Goal: Task Accomplishment & Management: Manage account settings

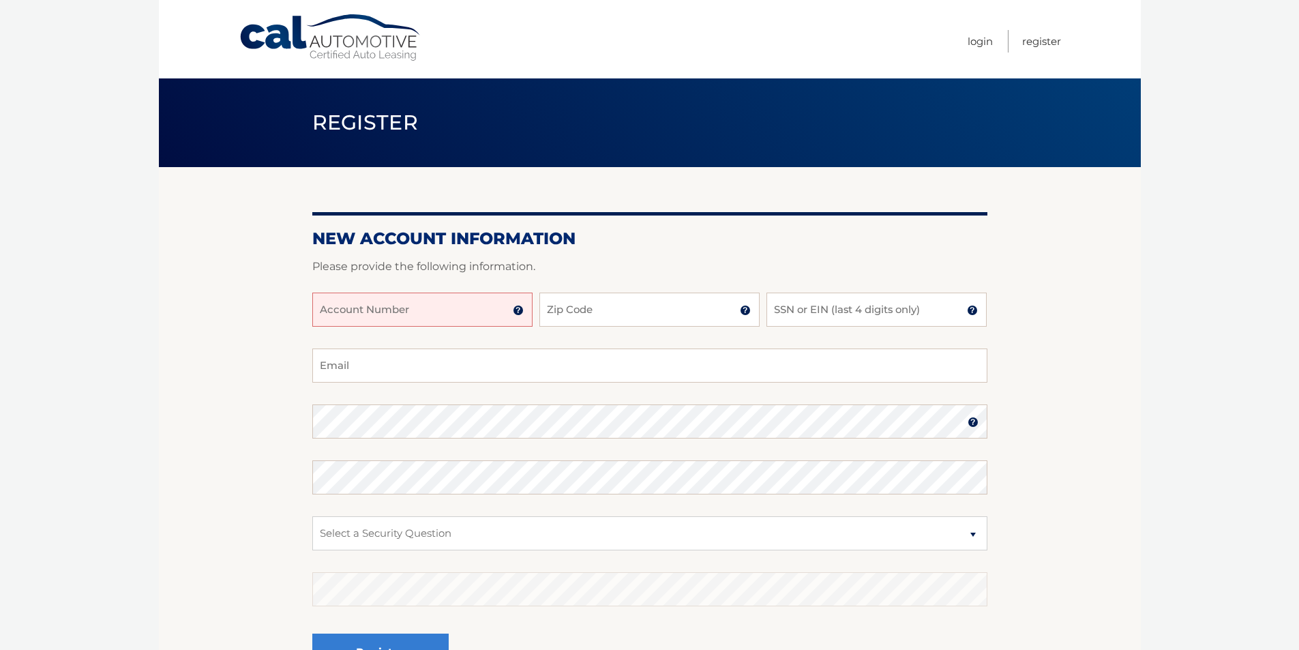
click at [356, 314] on input "Account Number" at bounding box center [422, 309] width 220 height 34
type input "44456018935"
click at [580, 311] on input "Zip Code" at bounding box center [649, 309] width 220 height 34
type input "14420"
click at [796, 314] on input "SSN or EIN (last 4 digits only)" at bounding box center [876, 309] width 220 height 34
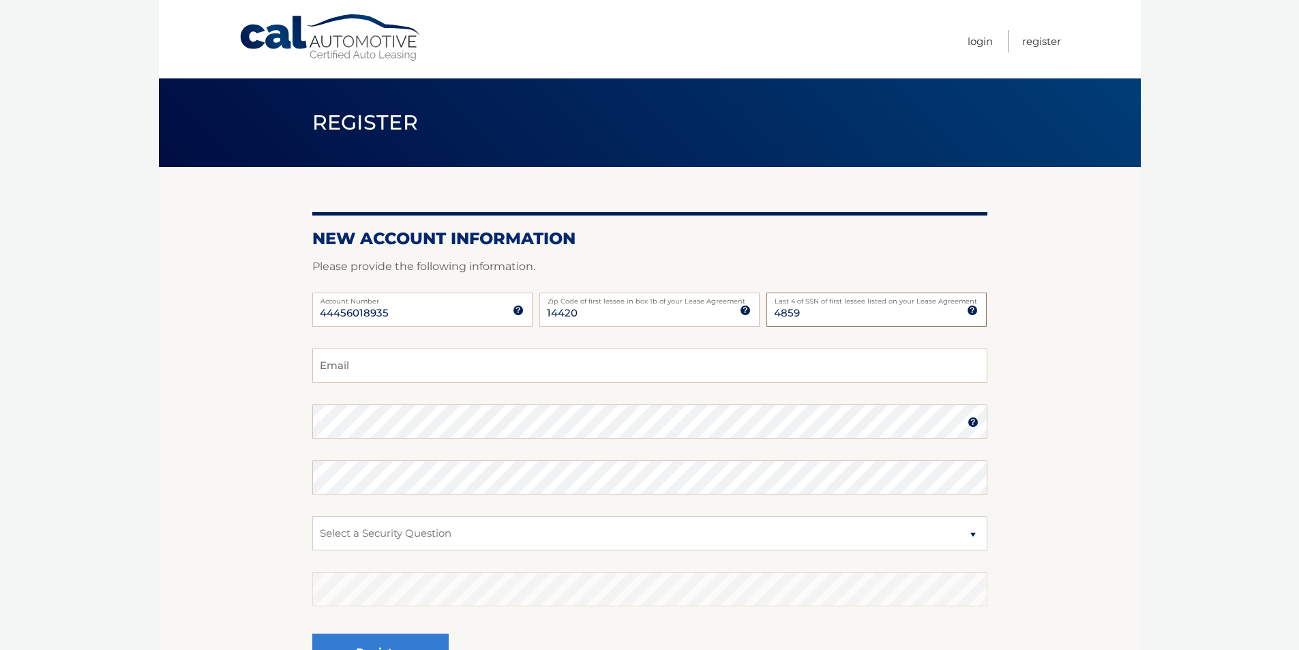
type input "4859"
click at [374, 361] on input "Email" at bounding box center [649, 365] width 675 height 34
type input "cebaase@frontiernet.net"
click at [975, 534] on select "Select a Security Question What was the name of your elementary school? What is…" at bounding box center [649, 533] width 675 height 34
select select "4"
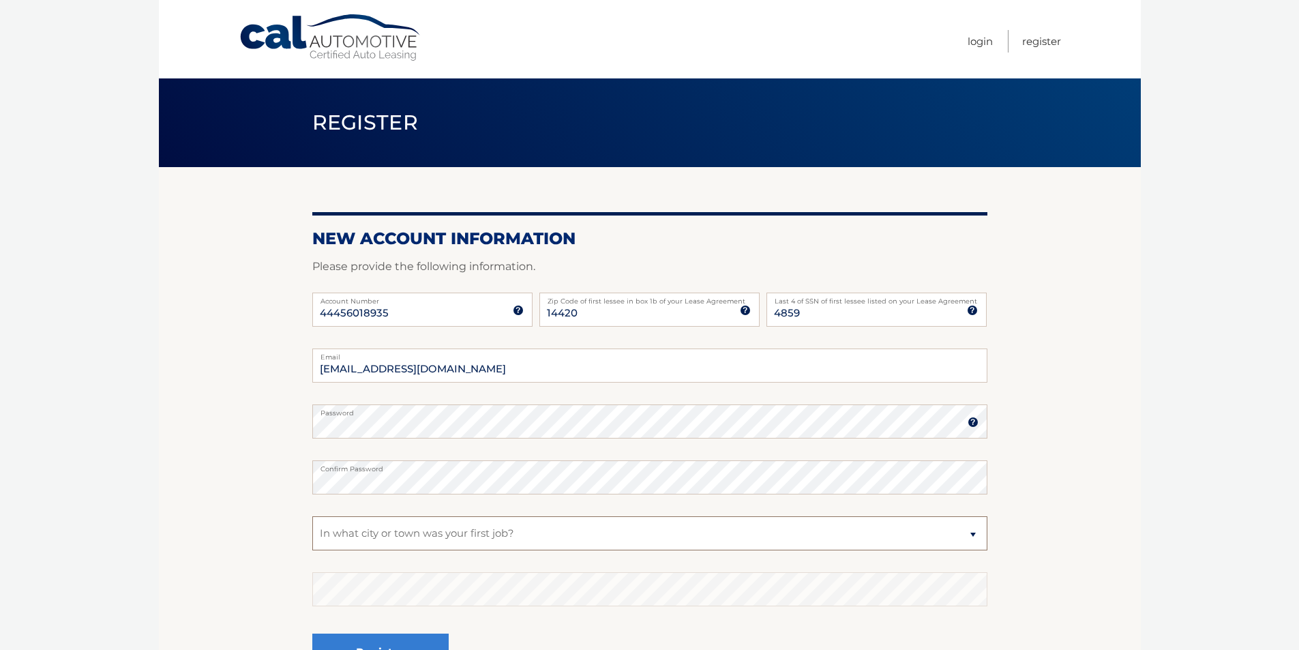
click at [312, 516] on select "Select a Security Question What was the name of your elementary school? What is…" at bounding box center [649, 533] width 675 height 34
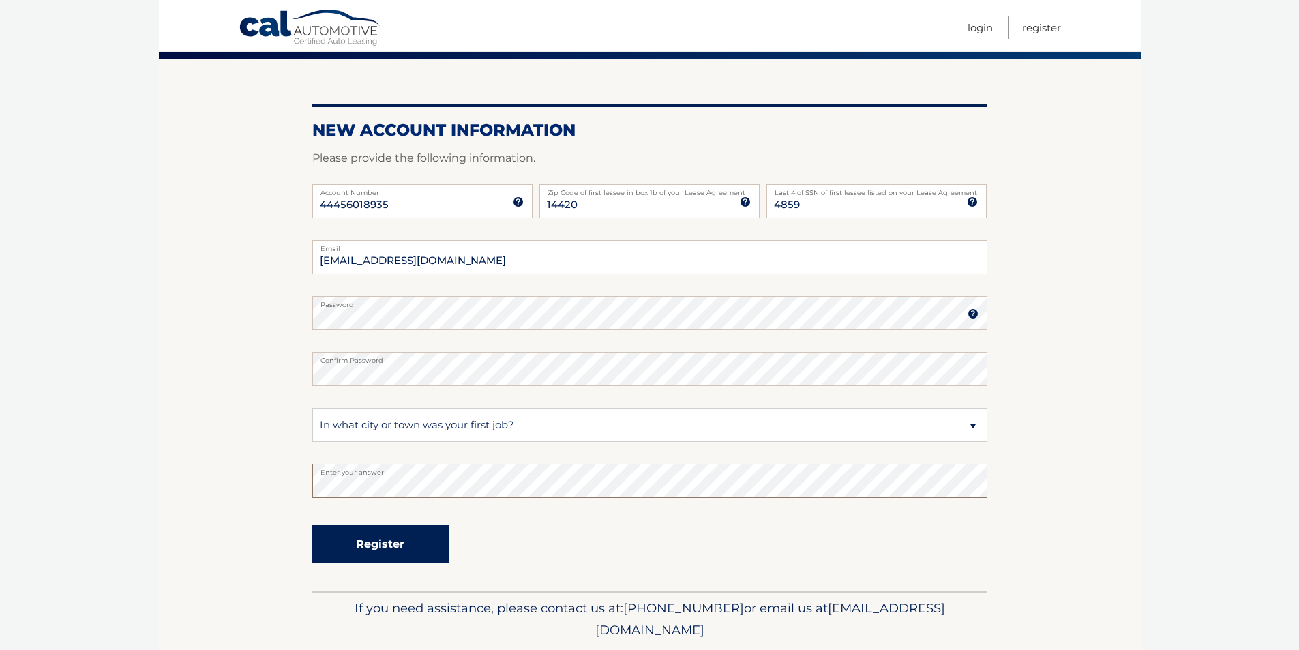
scroll to position [136, 0]
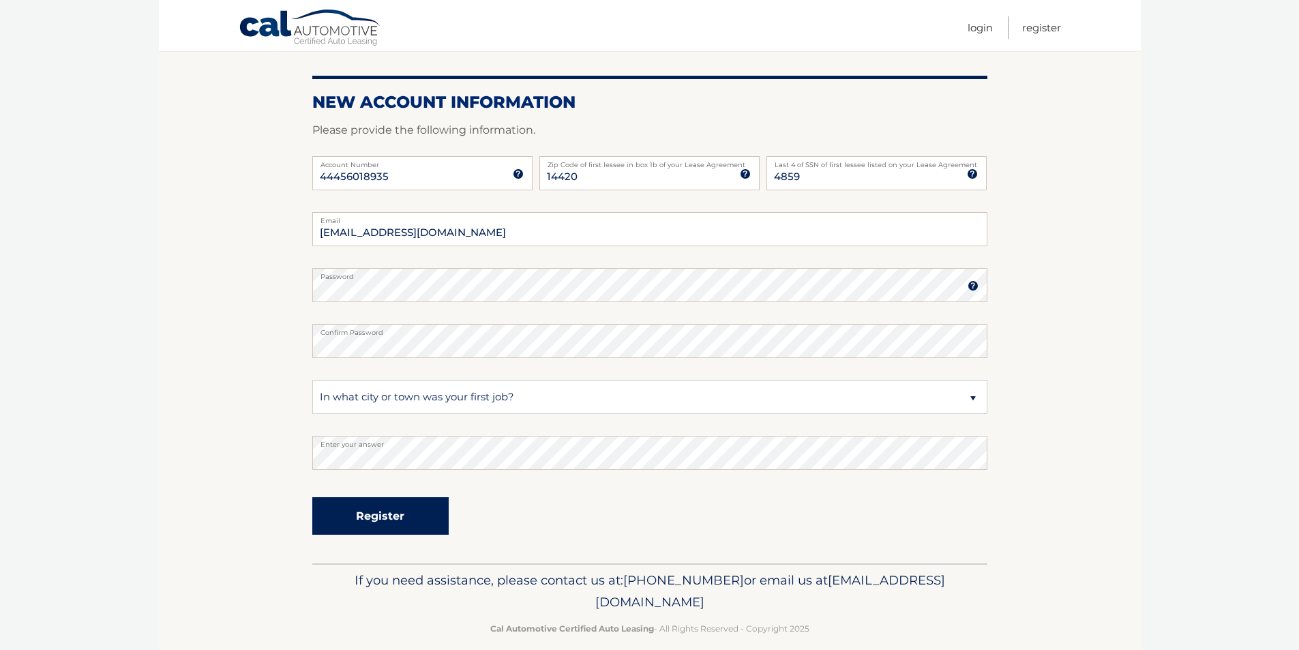
click at [382, 515] on button "Register" at bounding box center [380, 515] width 136 height 37
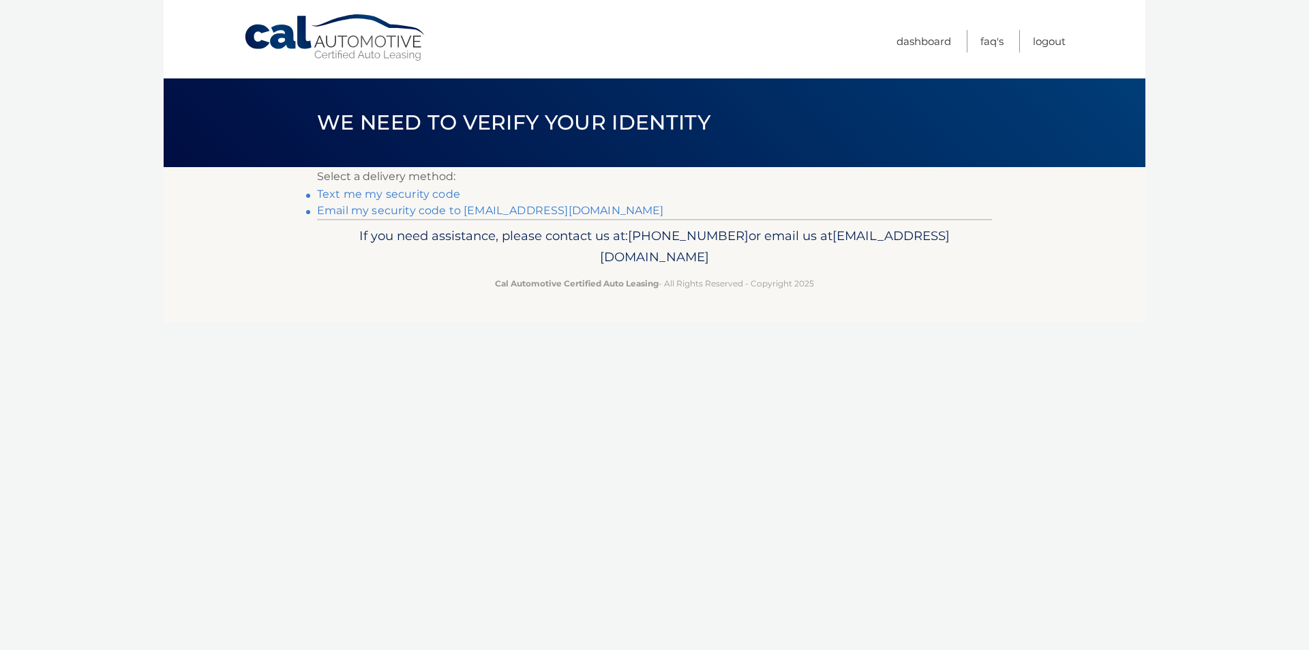
click at [402, 195] on link "Text me my security code" at bounding box center [388, 193] width 143 height 13
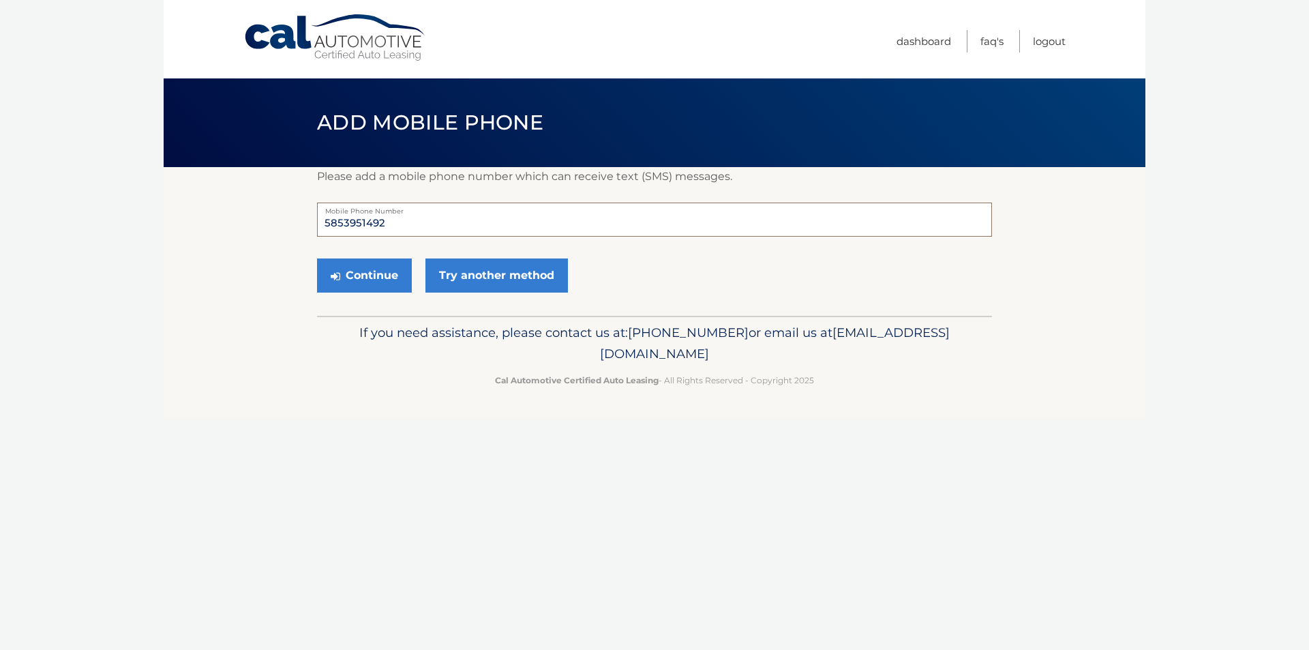
drag, startPoint x: 387, startPoint y: 219, endPoint x: 271, endPoint y: 216, distance: 115.2
click at [271, 216] on section "Please add a mobile phone number which can receive text (SMS) messages. 5853951…" at bounding box center [655, 241] width 982 height 149
type input "7023532097"
click at [370, 272] on button "Continue" at bounding box center [364, 275] width 95 height 34
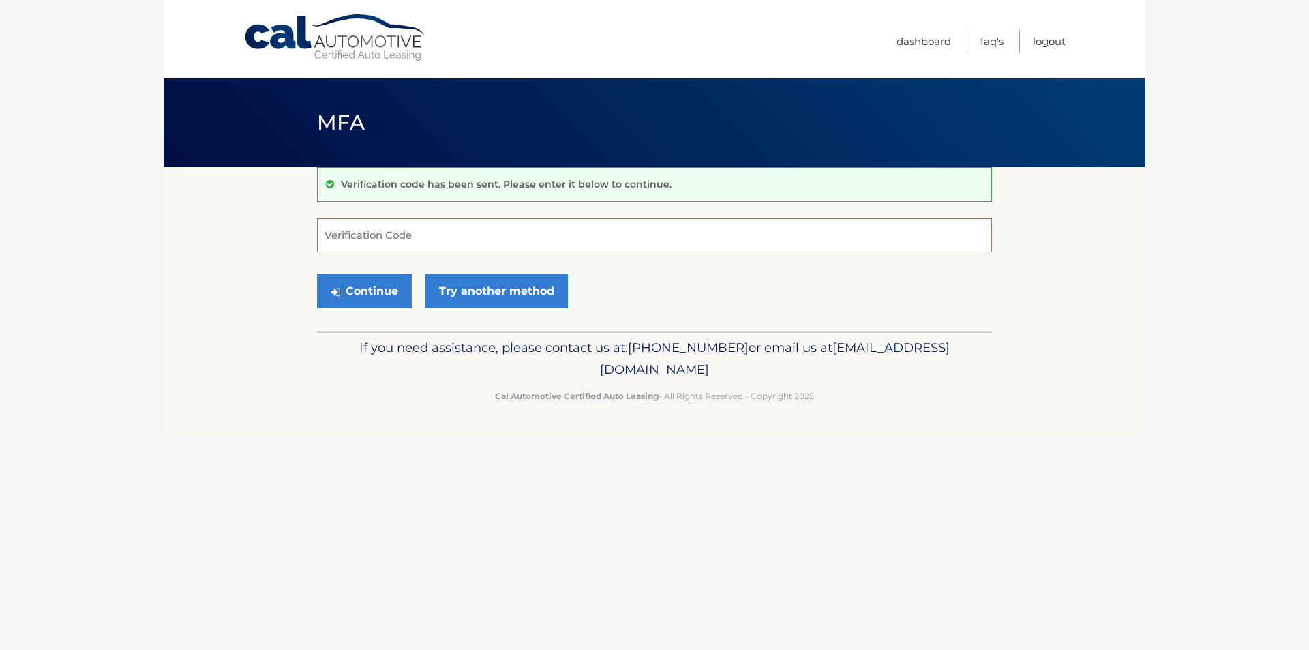
click at [377, 239] on input "Verification Code" at bounding box center [654, 235] width 675 height 34
type input "083622"
click at [369, 292] on button "Continue" at bounding box center [364, 291] width 95 height 34
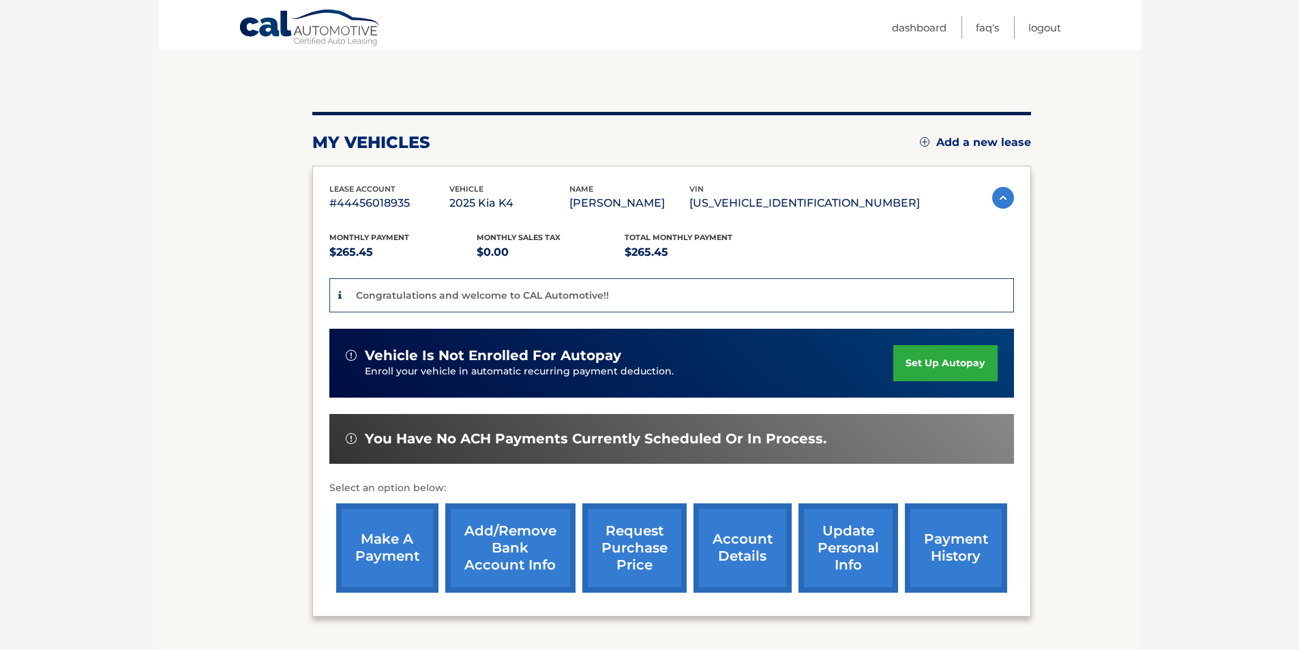
scroll to position [136, 0]
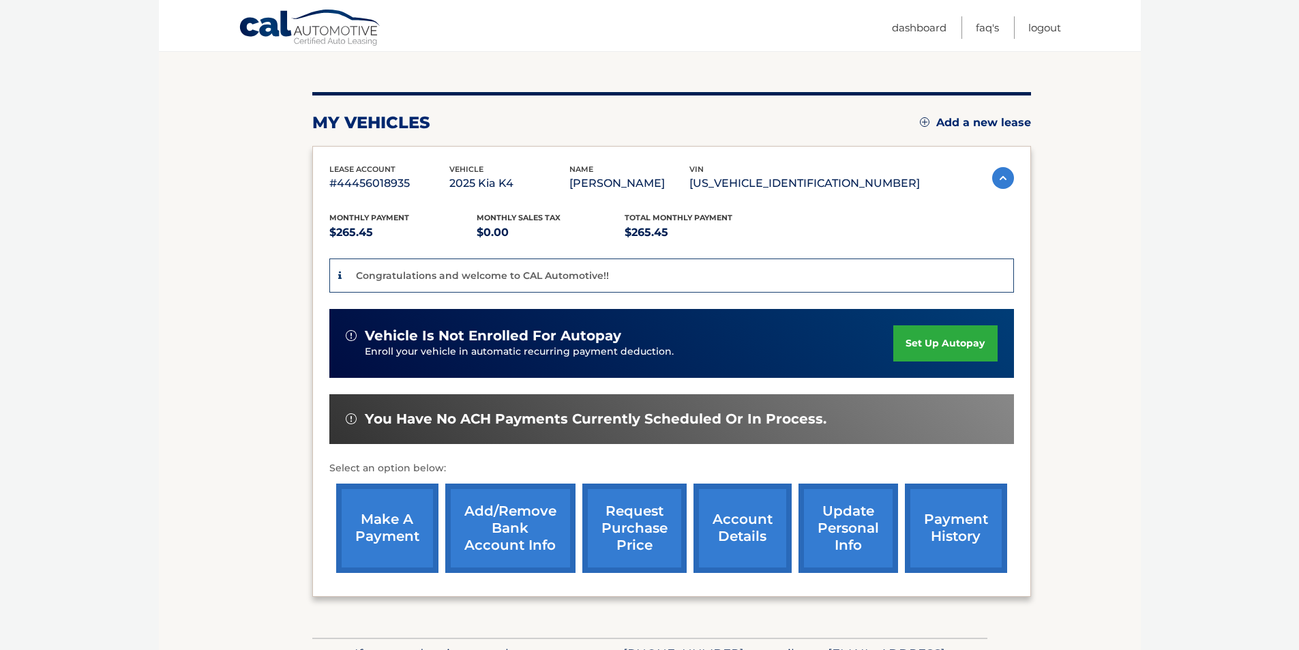
click at [926, 343] on link "set up autopay" at bounding box center [945, 343] width 104 height 36
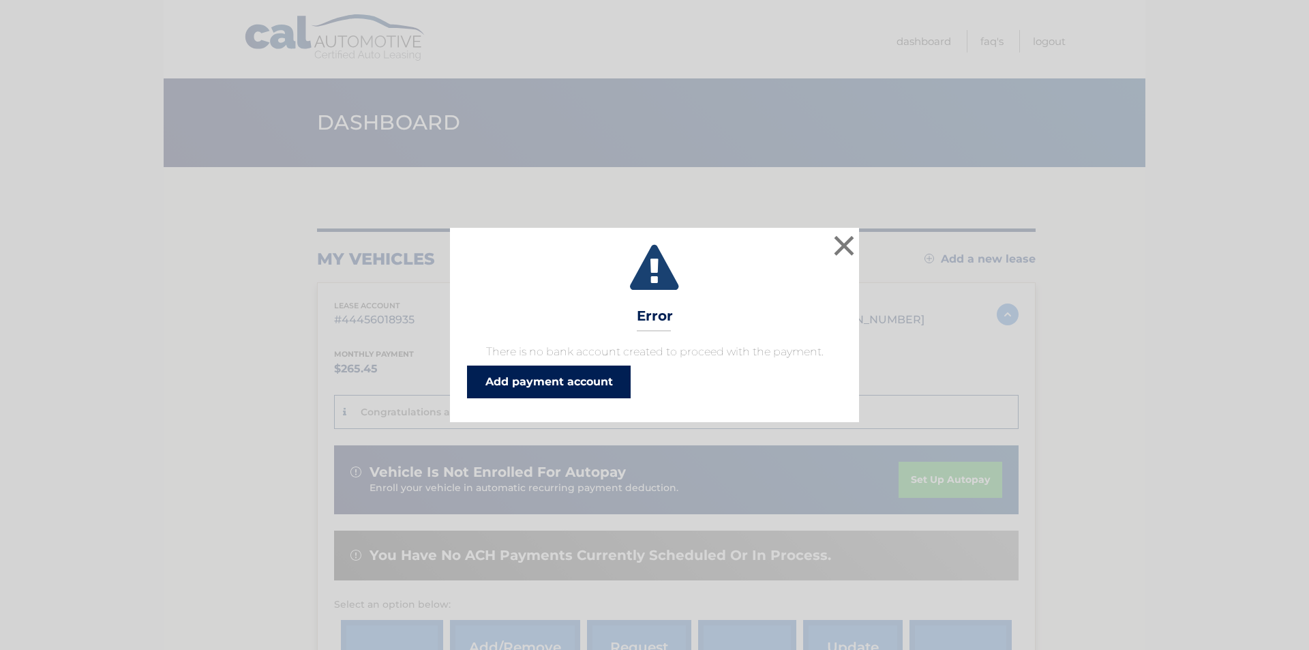
click at [577, 380] on link "Add payment account" at bounding box center [549, 381] width 164 height 33
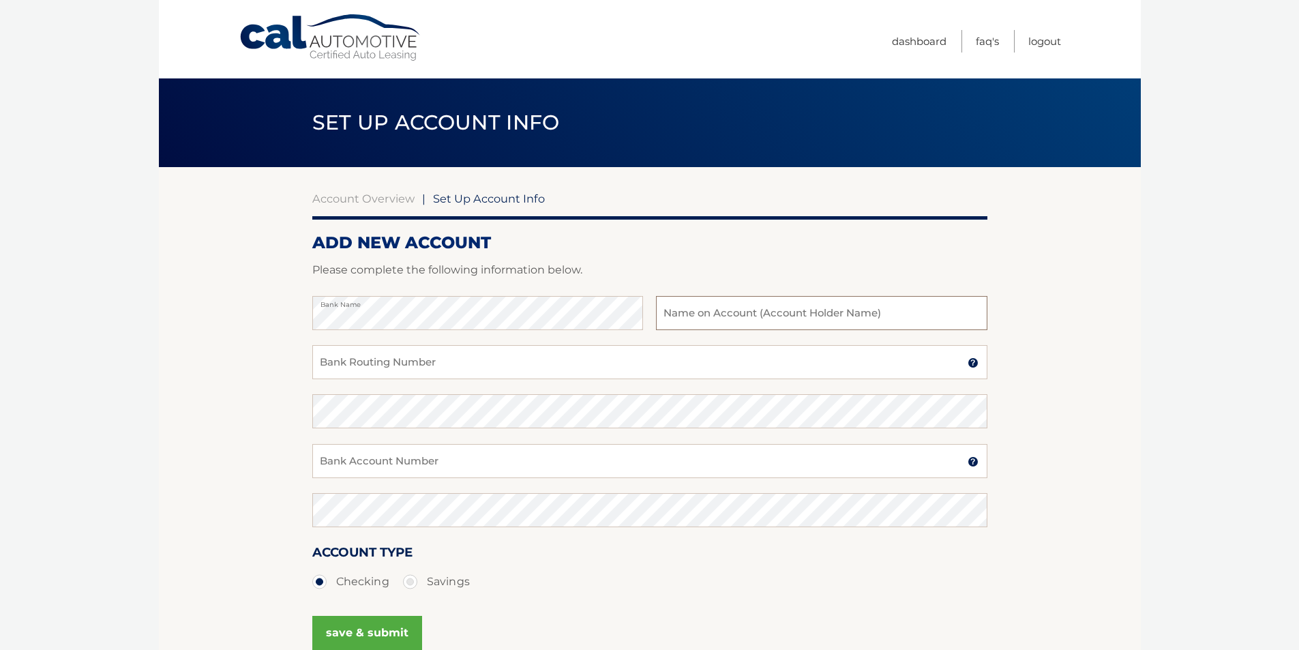
click at [688, 319] on input "text" at bounding box center [821, 313] width 331 height 34
type input "[PERSON_NAME]"
click at [455, 367] on input "Bank Routing Number" at bounding box center [649, 362] width 675 height 34
type input "022304030"
click at [436, 465] on input "Bank Account Number" at bounding box center [649, 461] width 675 height 34
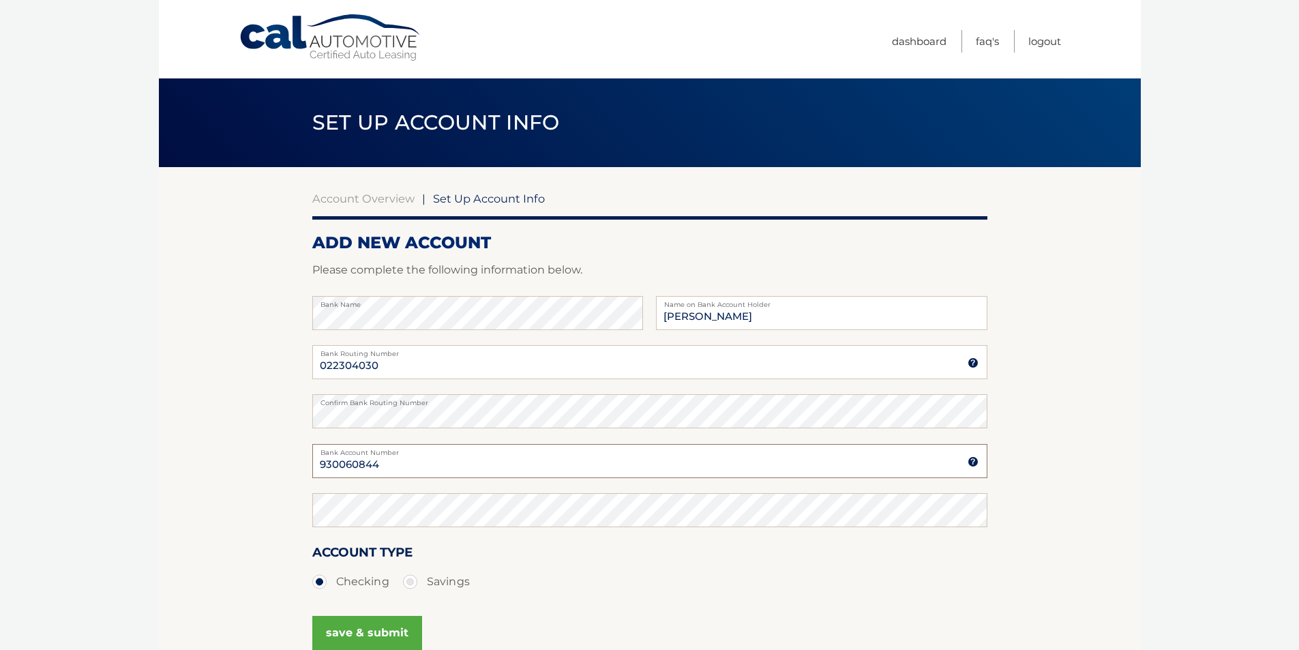
type input "930060844"
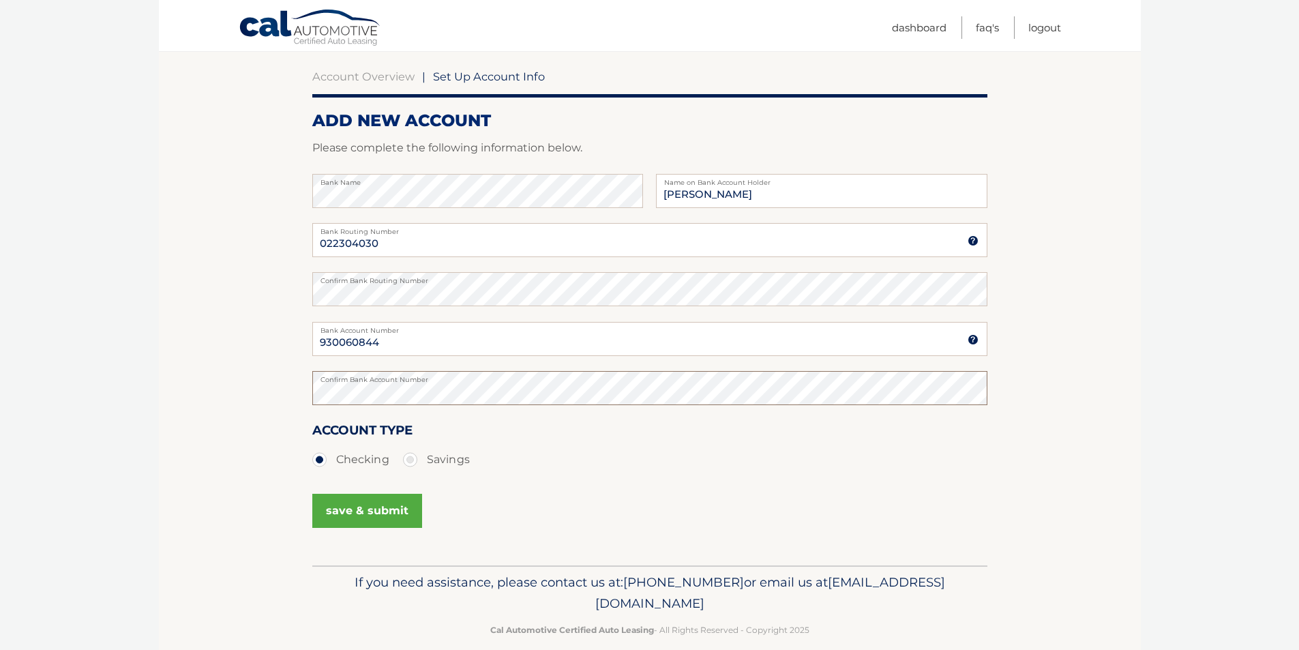
scroll to position [136, 0]
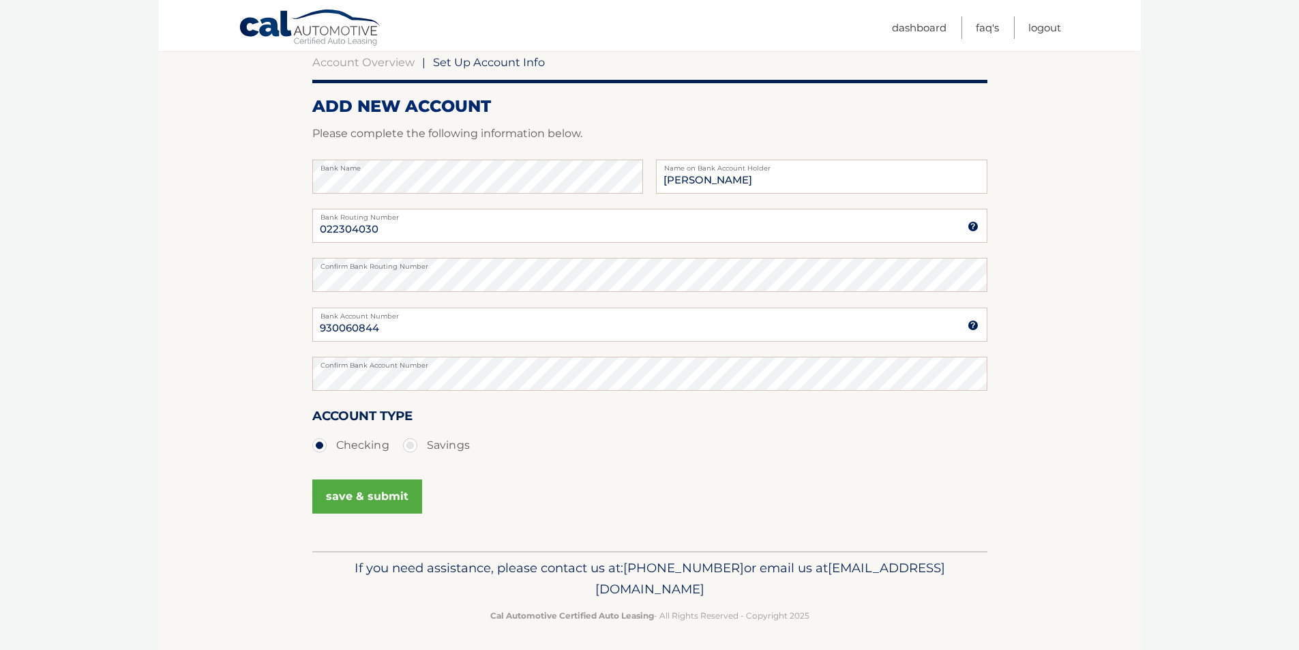
click at [369, 498] on button "save & submit" at bounding box center [367, 496] width 110 height 34
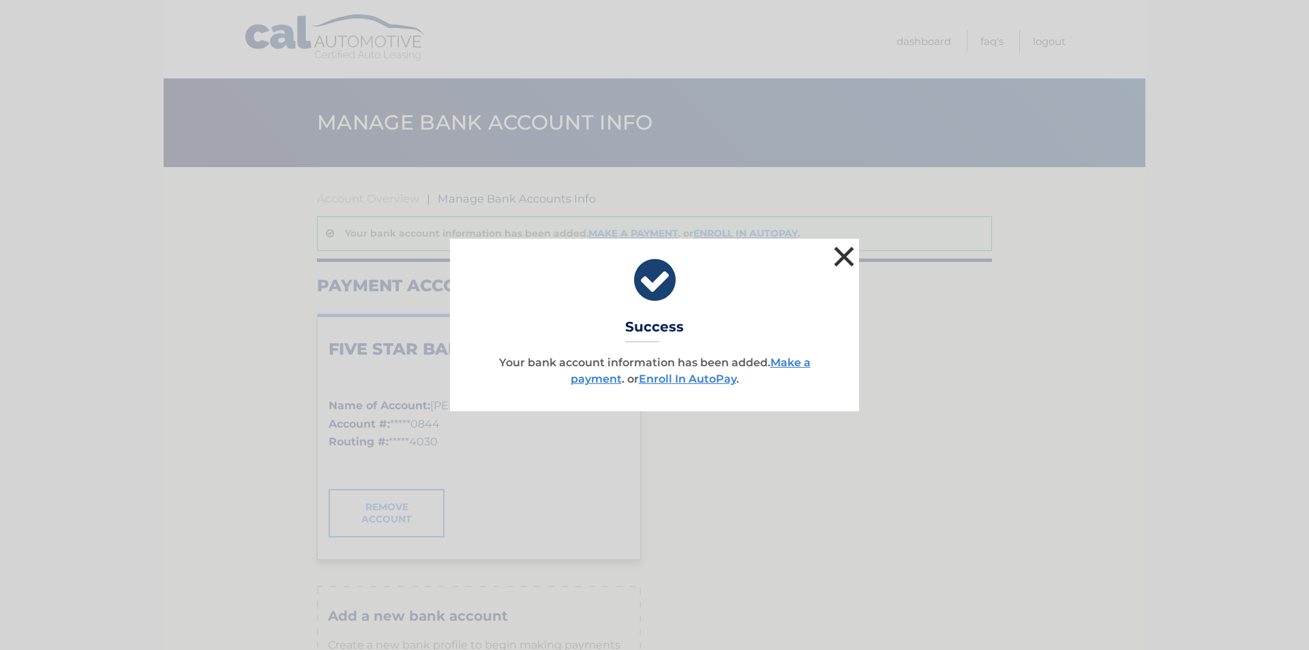
click at [843, 257] on button "×" at bounding box center [843, 256] width 27 height 27
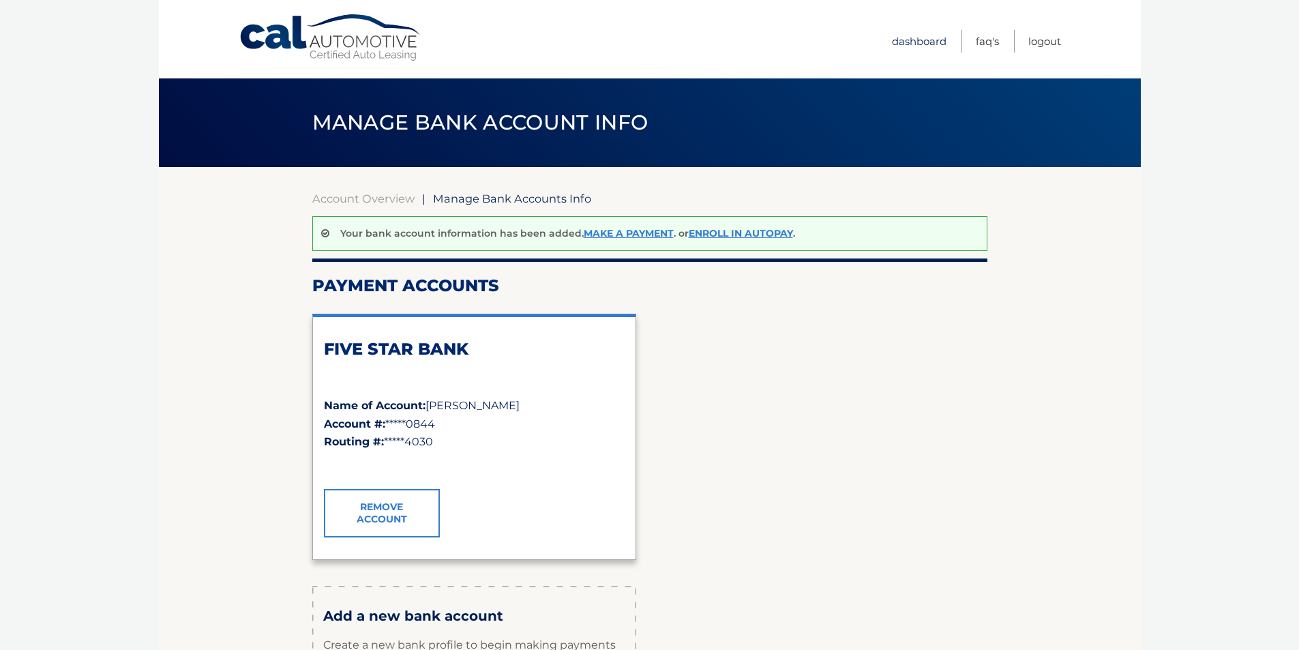
click at [905, 42] on link "Dashboard" at bounding box center [919, 41] width 55 height 22
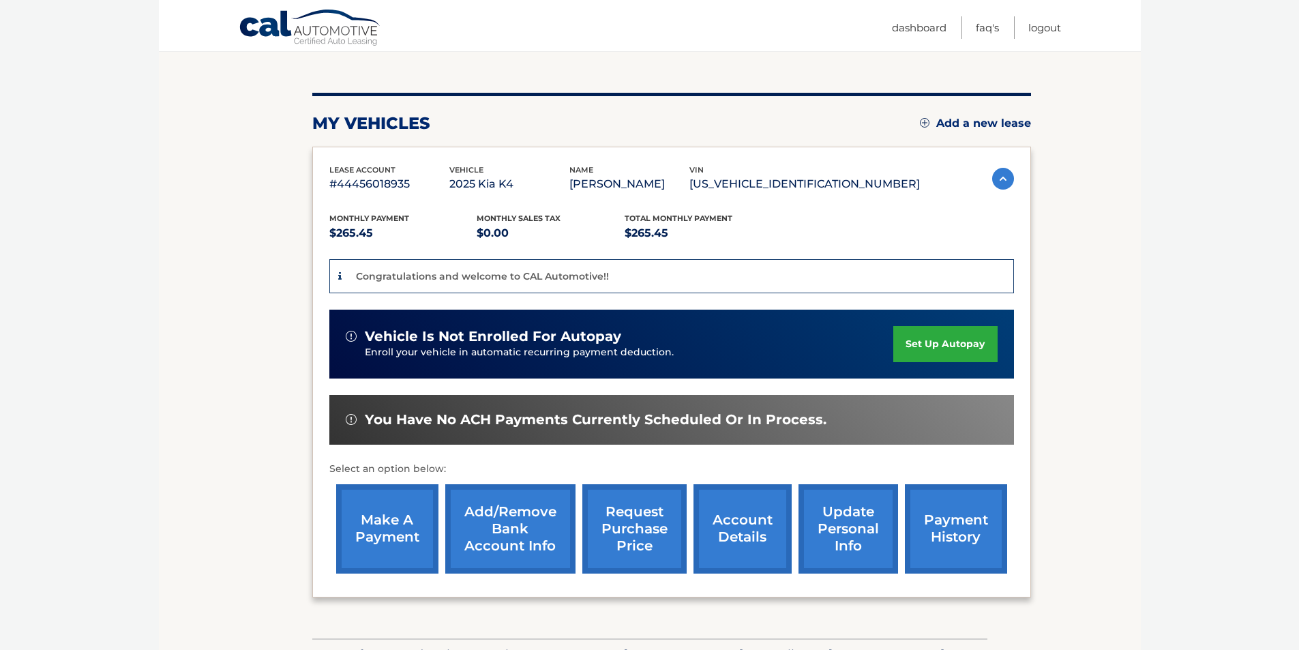
scroll to position [136, 0]
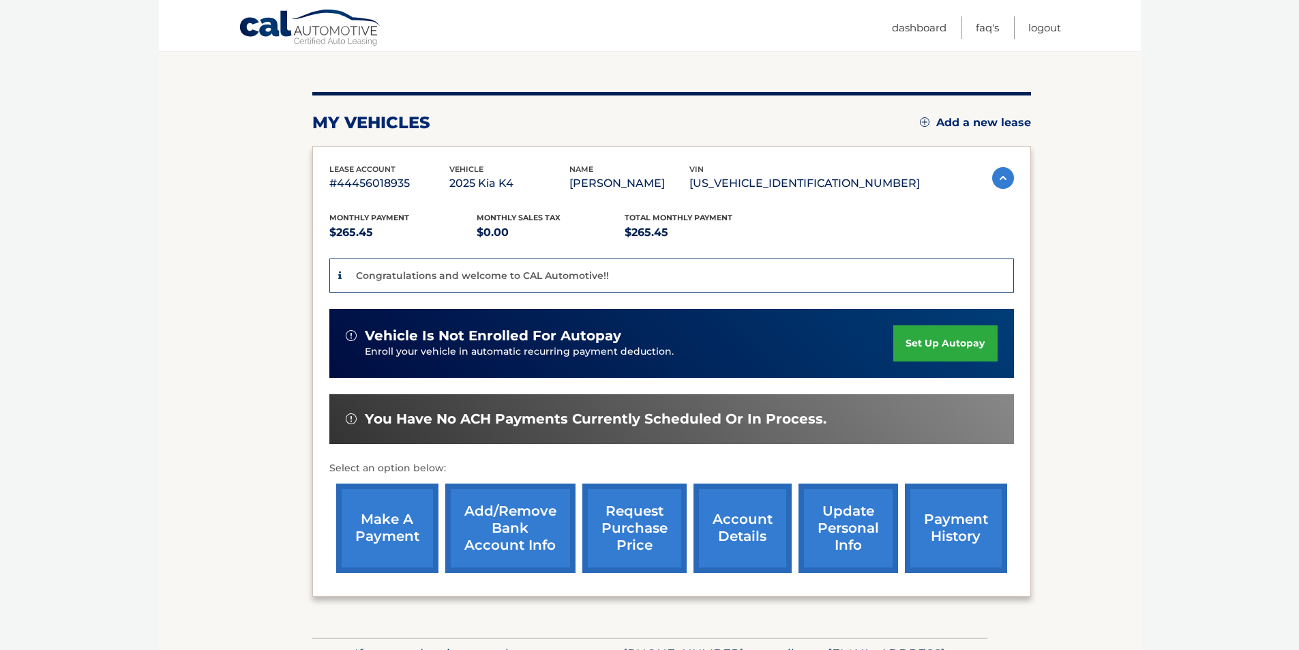
click at [854, 528] on link "update personal info" at bounding box center [848, 527] width 100 height 89
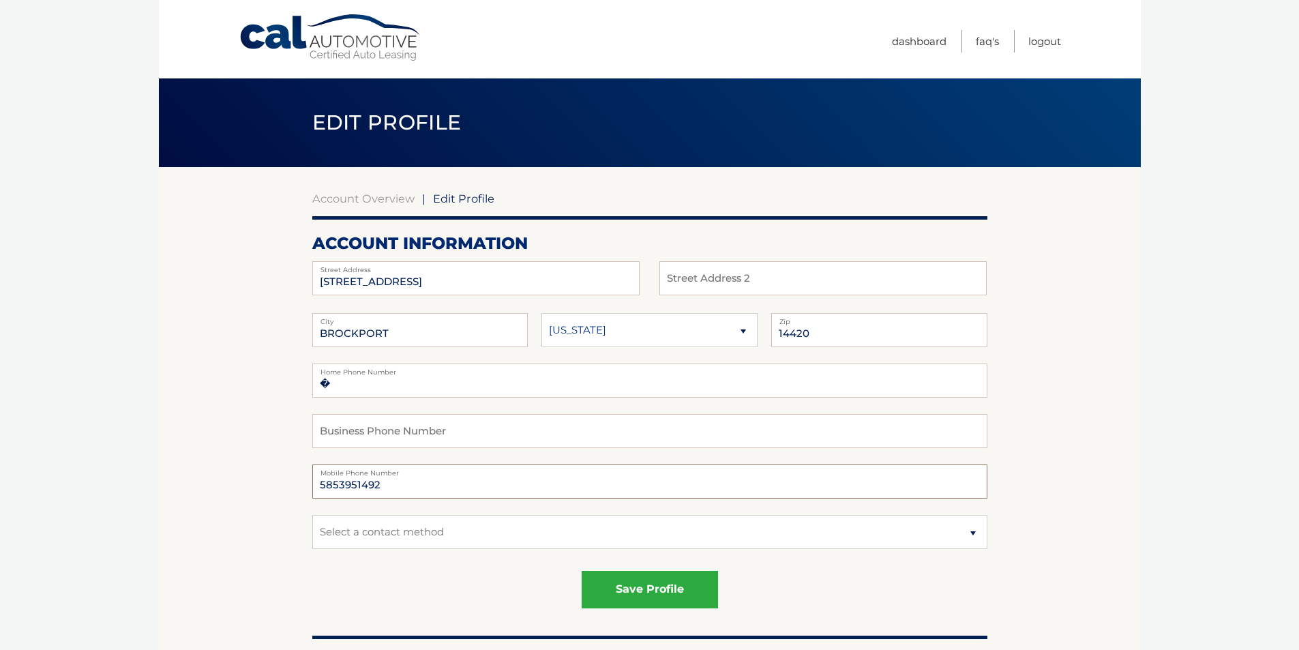
drag, startPoint x: 382, startPoint y: 484, endPoint x: 292, endPoint y: 474, distance: 90.5
type input "7023532097"
click at [973, 532] on select "Select a contact method Mobile Home" at bounding box center [649, 532] width 675 height 34
click at [812, 473] on label "Mobile Phone Number" at bounding box center [649, 469] width 675 height 11
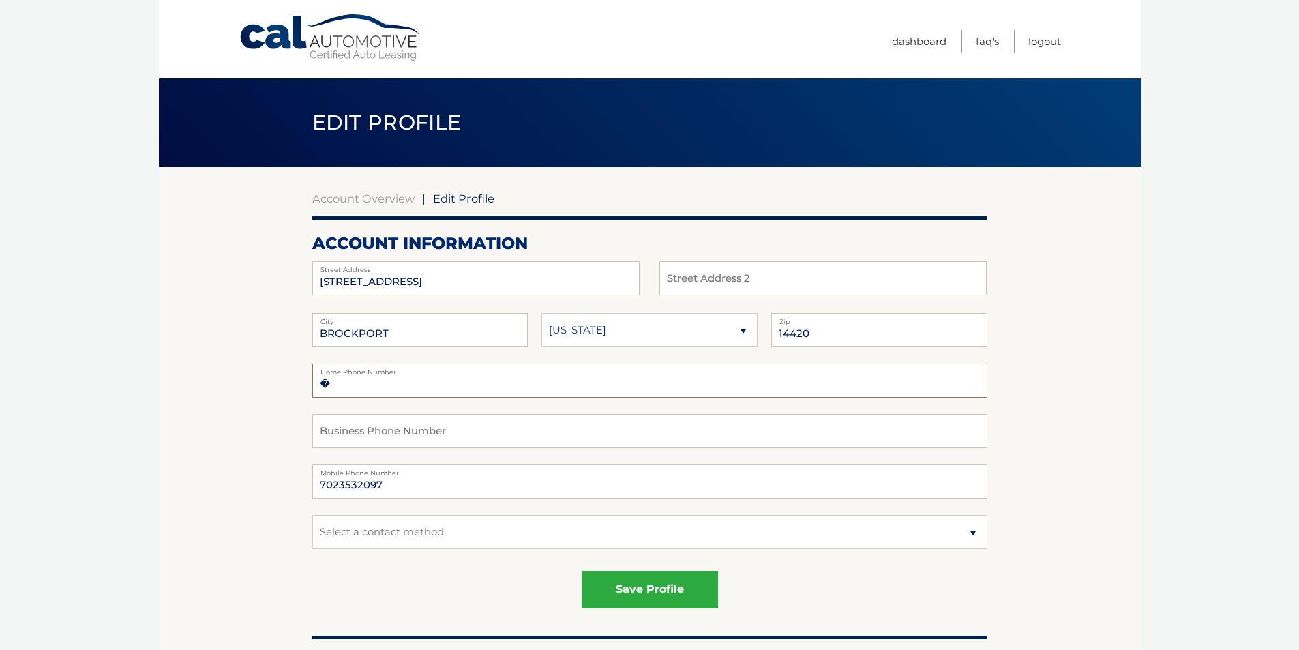
click at [381, 386] on input "�" at bounding box center [649, 380] width 675 height 34
type input "�7023532097"
click at [648, 399] on fieldset "�7023532097 Home Phone Number Business Phone Number 7023532097 Mobile Phone Num…" at bounding box center [649, 464] width 675 height 202
click at [646, 586] on button "save profile" at bounding box center [650, 589] width 136 height 37
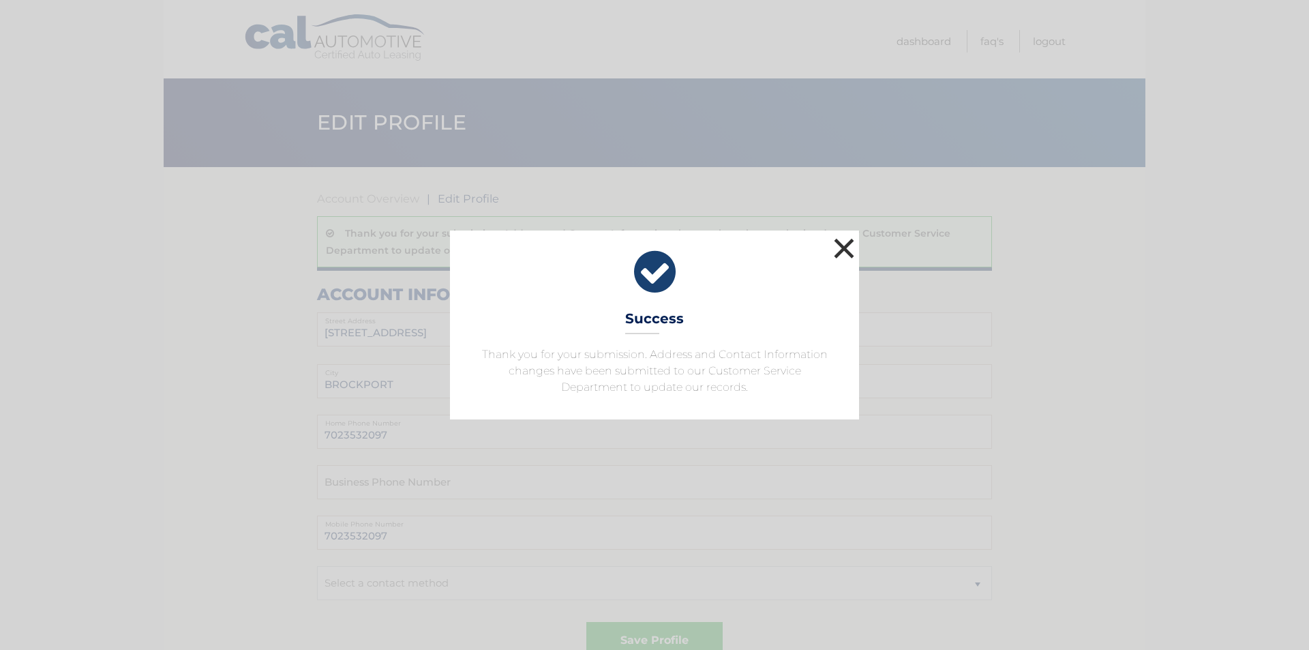
click at [843, 245] on button "×" at bounding box center [843, 248] width 27 height 27
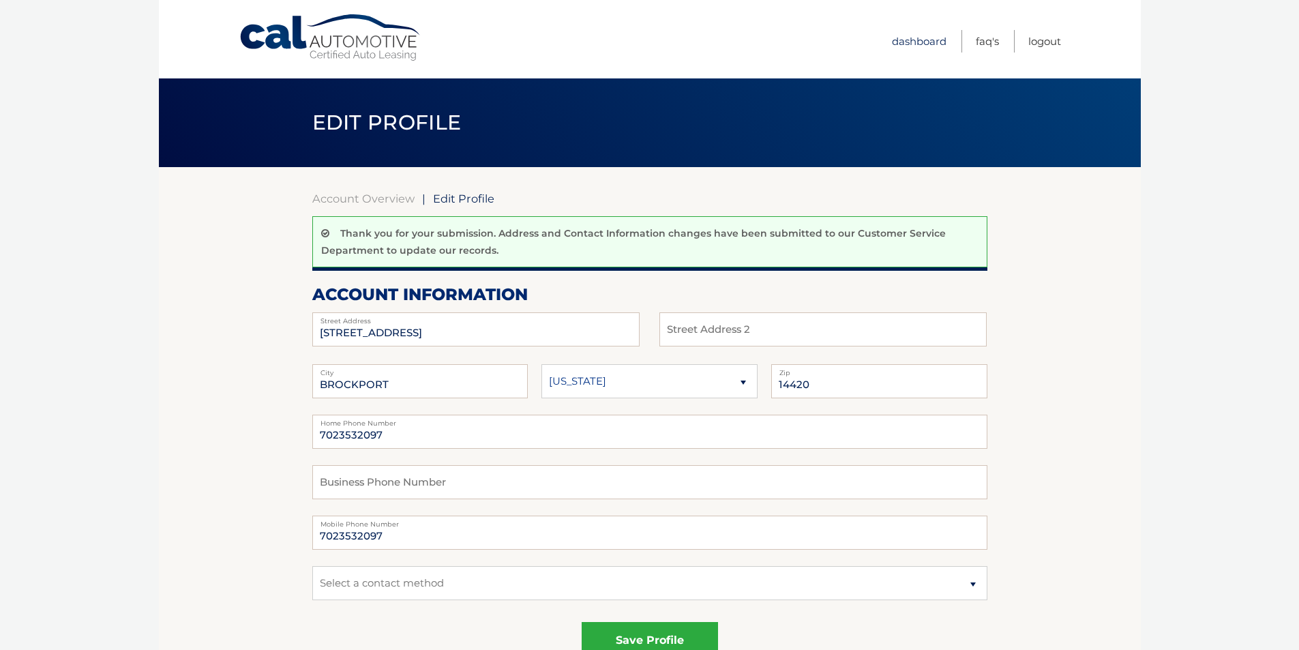
click at [922, 37] on link "Dashboard" at bounding box center [919, 41] width 55 height 22
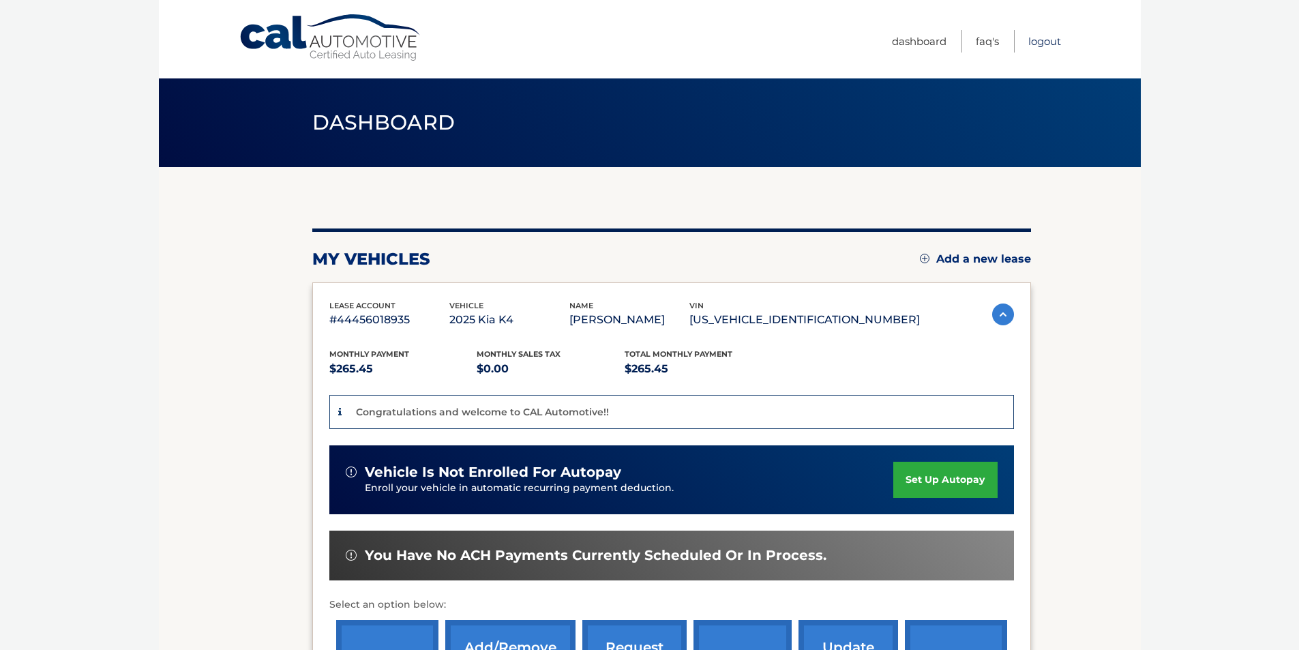
click at [1041, 37] on link "Logout" at bounding box center [1044, 41] width 33 height 22
